Goal: Communication & Community: Answer question/provide support

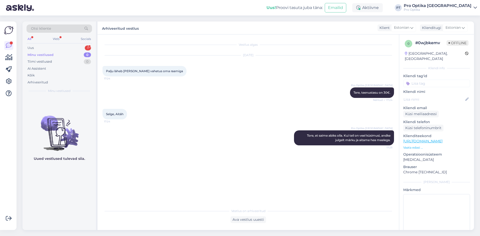
click at [89, 46] on div "1" at bounding box center [88, 48] width 6 height 5
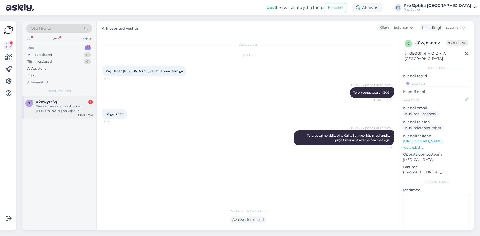
click at [76, 110] on div "Tere kas teie kaudu saab prille [PERSON_NAME] on vajadus" at bounding box center [64, 108] width 57 height 9
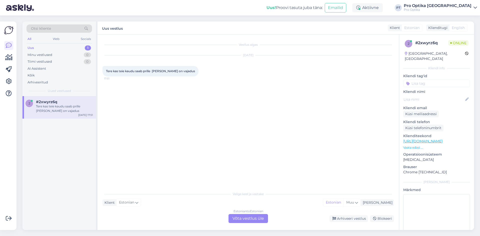
click at [241, 219] on div "Estonian to Estonian Võta vestlus üle" at bounding box center [249, 218] width 40 height 9
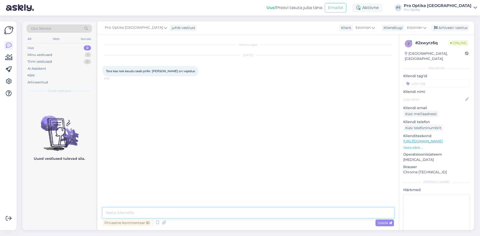
click at [181, 215] on textarea at bounding box center [249, 213] width 292 height 11
type textarea "Tere!"
type textarea "Jah, ikka saab"
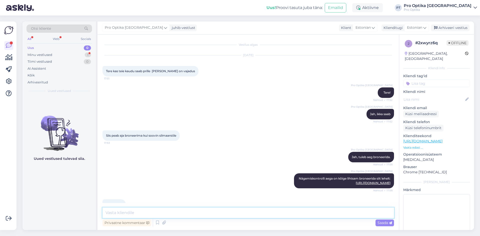
scroll to position [17, 0]
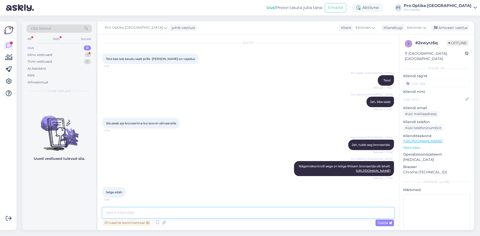
click at [156, 211] on textarea at bounding box center [249, 213] width 292 height 11
click at [158, 222] on icon at bounding box center [158, 223] width 6 height 8
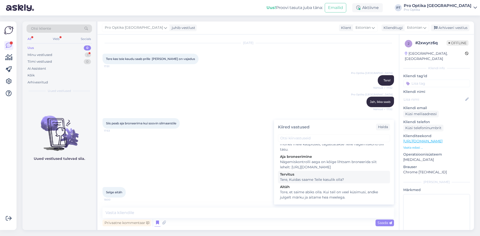
scroll to position [175, 0]
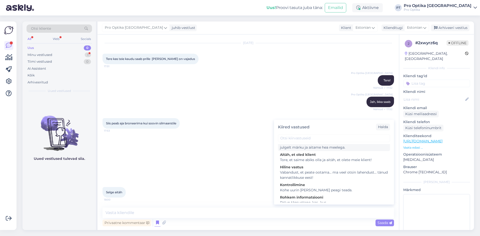
click at [309, 150] on div "Tore, et saime abiks olla. Kui teil on veel küsimusi, andke julgelt märku ja ai…" at bounding box center [334, 145] width 108 height 11
type textarea "Tore, et saime abiks olla. Kui teil on veel küsimusi, andke julgelt märku ja ai…"
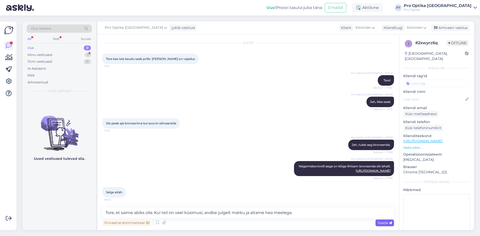
click at [380, 223] on span "Saada" at bounding box center [385, 223] width 15 height 5
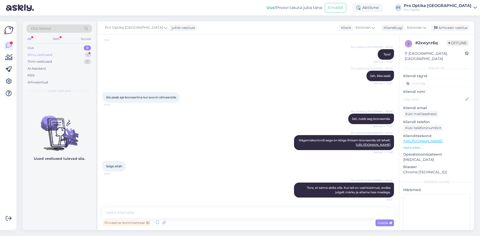
click at [35, 55] on div "Minu vestlused" at bounding box center [40, 55] width 25 height 5
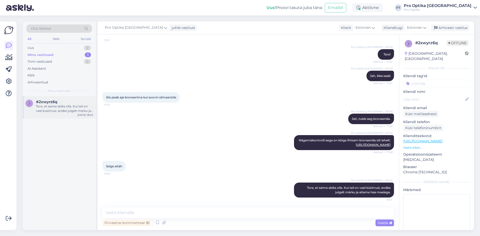
click at [62, 108] on div "Tore, et saime abiks olla. Kui teil on veel küsimusi, andke julgelt märku ja ai…" at bounding box center [64, 108] width 57 height 9
